Goal: Check status: Check status

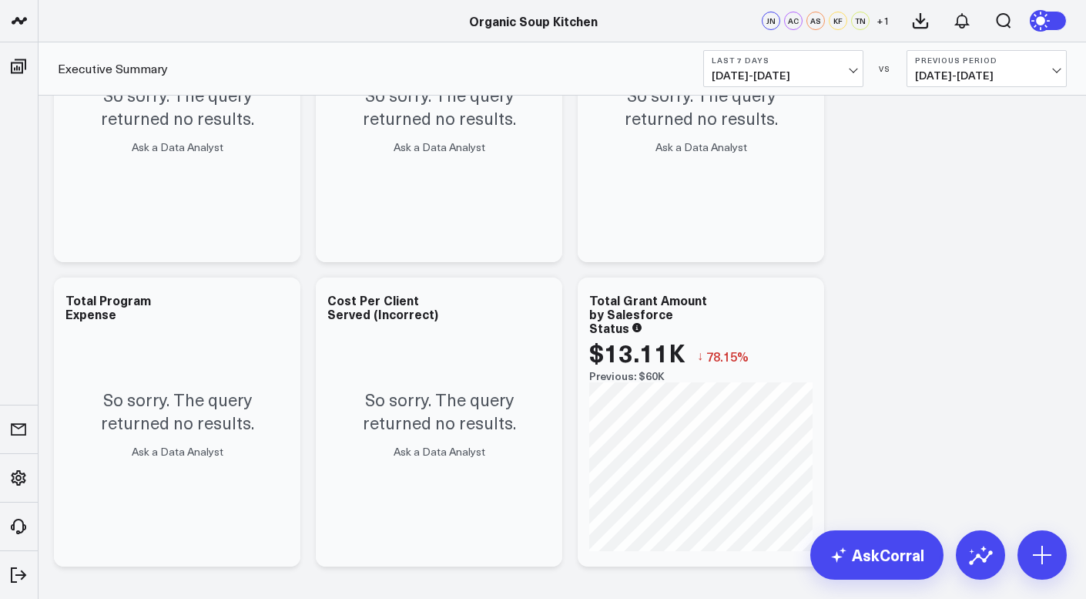
scroll to position [2878, 0]
click at [851, 73] on span "[DATE] - [DATE]" at bounding box center [783, 75] width 143 height 12
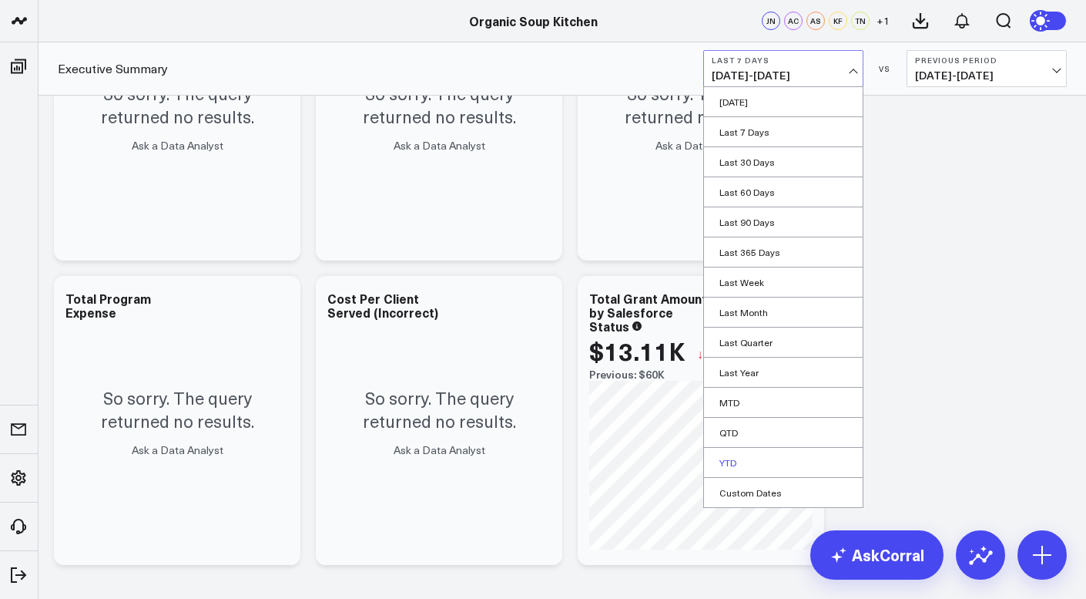
click at [730, 453] on link "YTD" at bounding box center [783, 462] width 159 height 29
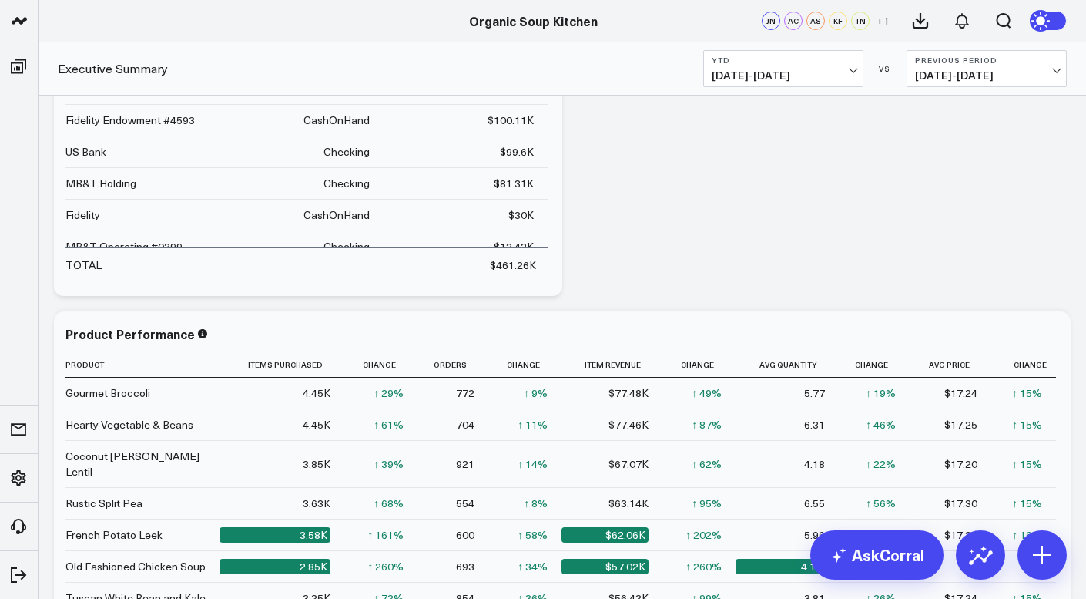
click at [1058, 69] on span "[DATE] - [DATE]" at bounding box center [986, 75] width 143 height 12
click at [934, 152] on link "YoY" at bounding box center [987, 161] width 159 height 29
